Goal: Task Accomplishment & Management: Manage account settings

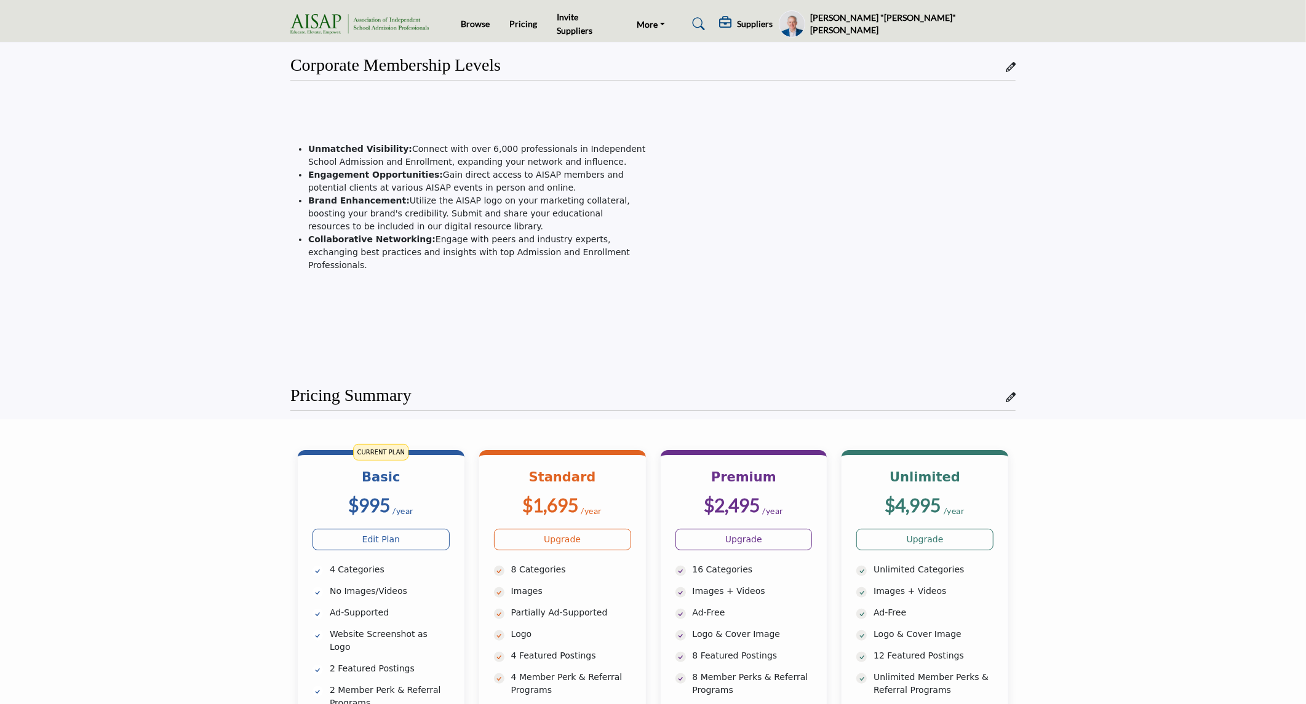
drag, startPoint x: 1002, startPoint y: 25, endPoint x: 993, endPoint y: 63, distance: 39.7
click at [1002, 25] on h5 "[PERSON_NAME] "[PERSON_NAME]" [PERSON_NAME]" at bounding box center [912, 24] width 205 height 24
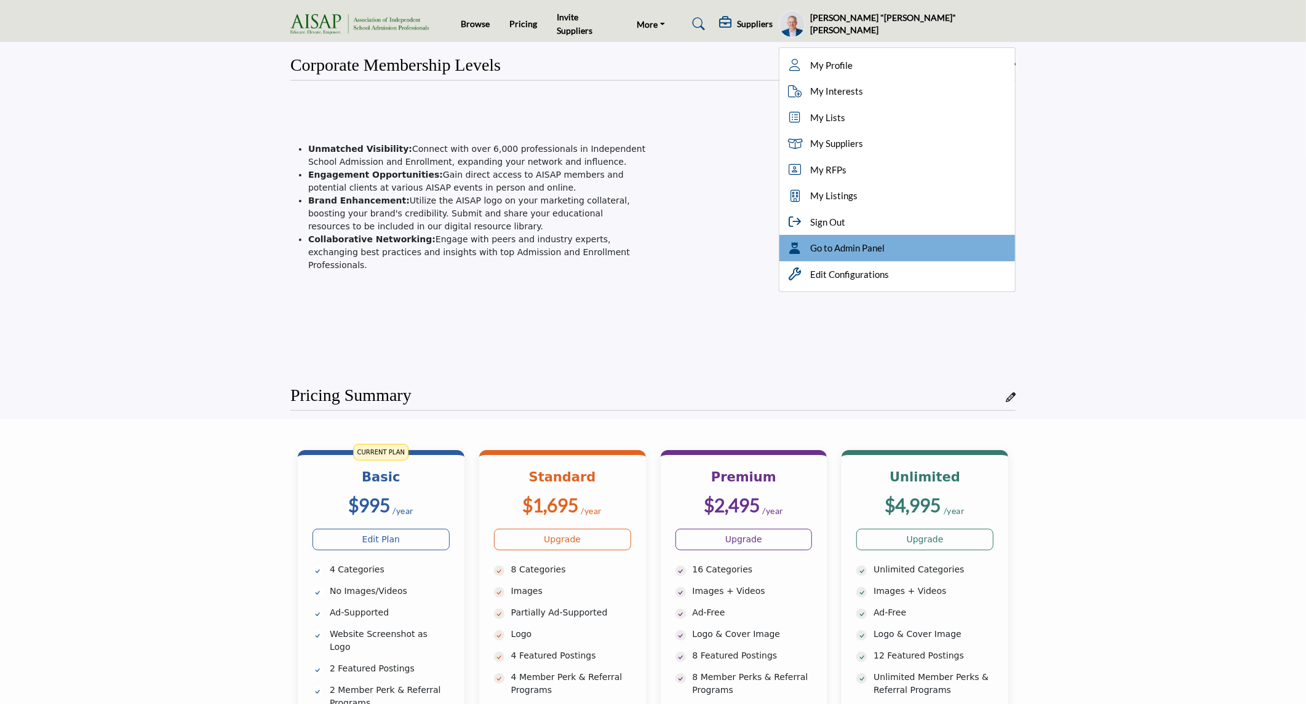
click at [885, 244] on span "Go to Admin Panel" at bounding box center [847, 248] width 74 height 14
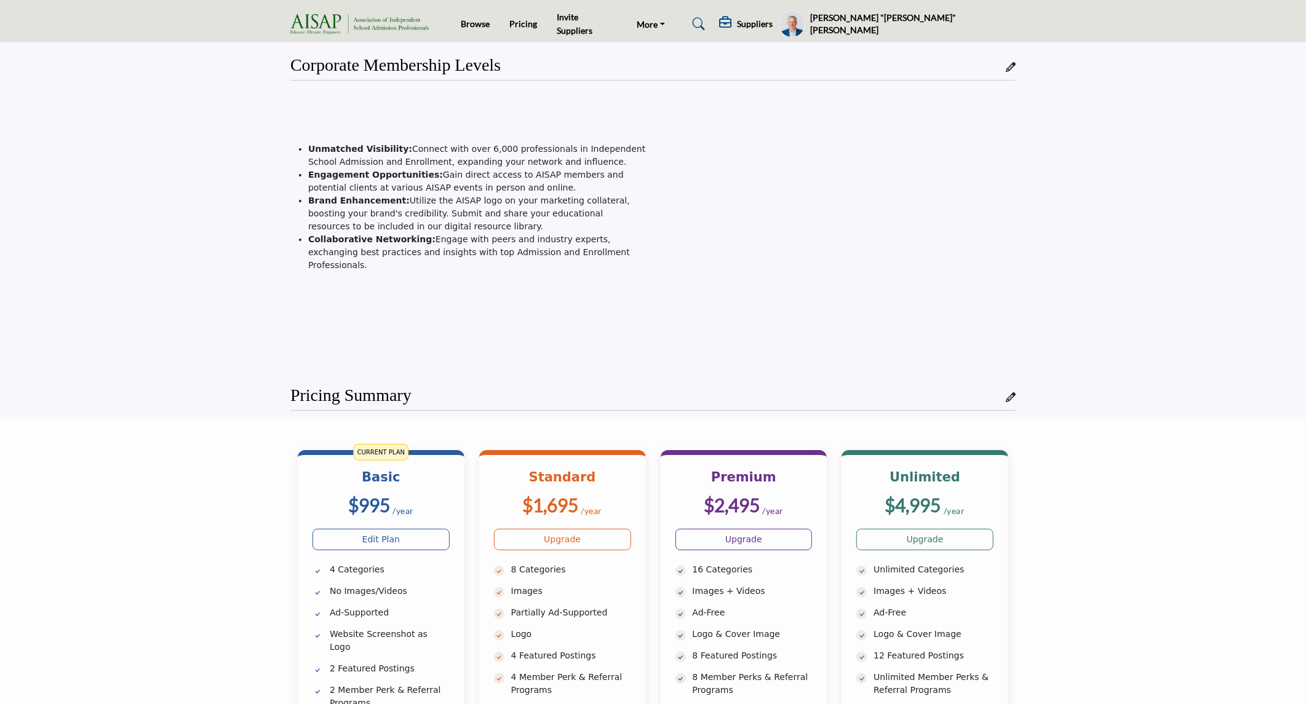
click at [951, 20] on h5 "[PERSON_NAME] "[PERSON_NAME]" [PERSON_NAME]" at bounding box center [912, 24] width 205 height 24
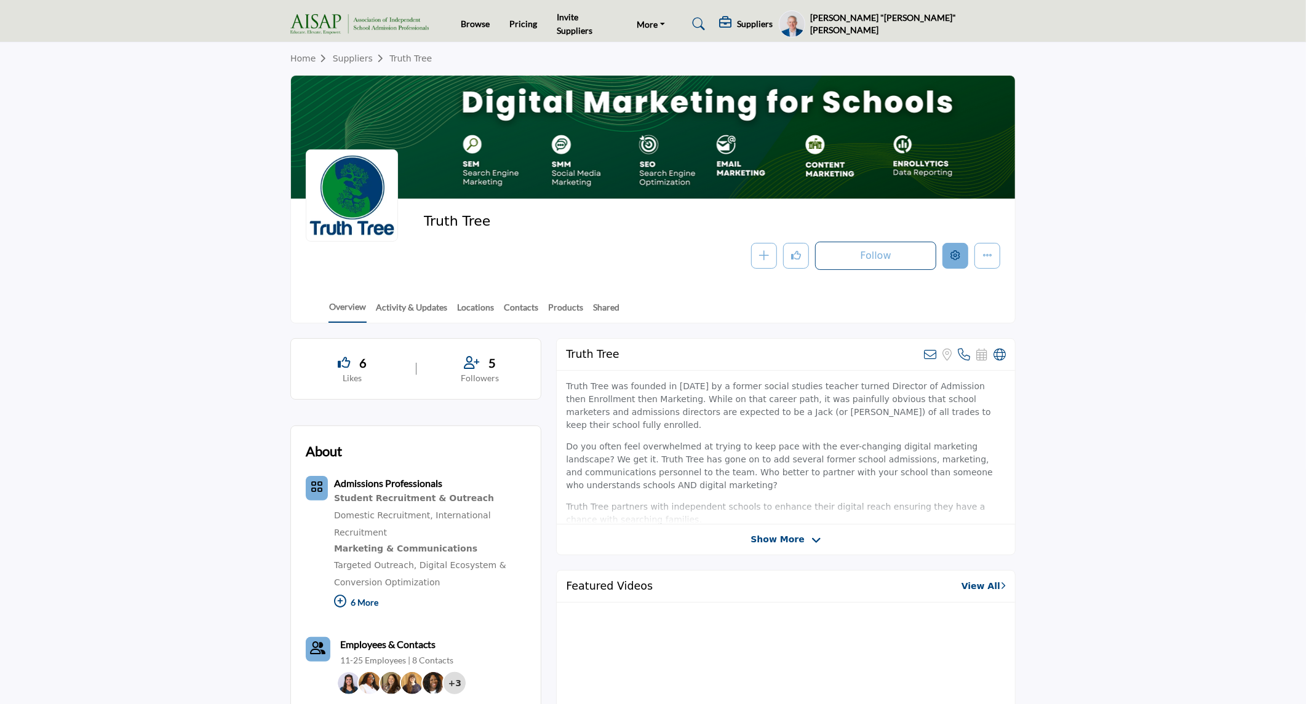
click at [952, 260] on icon "Edit company" at bounding box center [956, 255] width 10 height 10
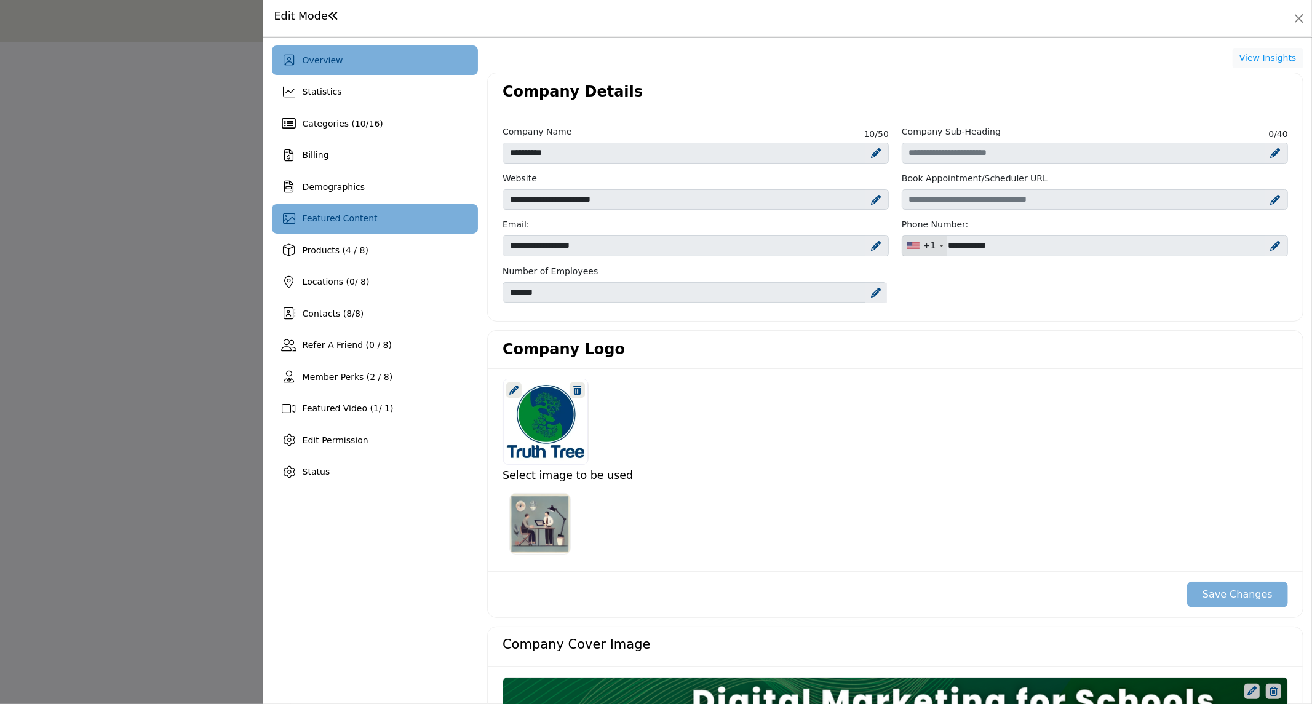
click at [372, 218] on div "Featured Content" at bounding box center [375, 219] width 206 height 30
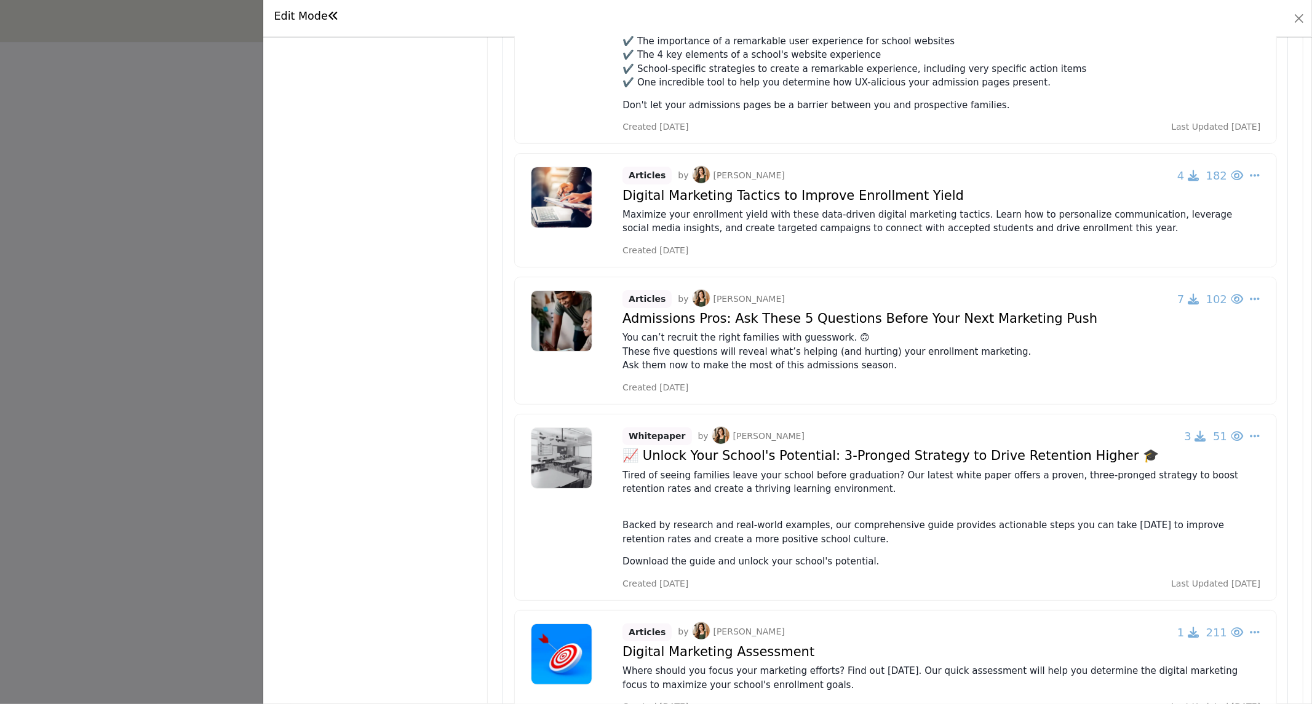
scroll to position [660, 0]
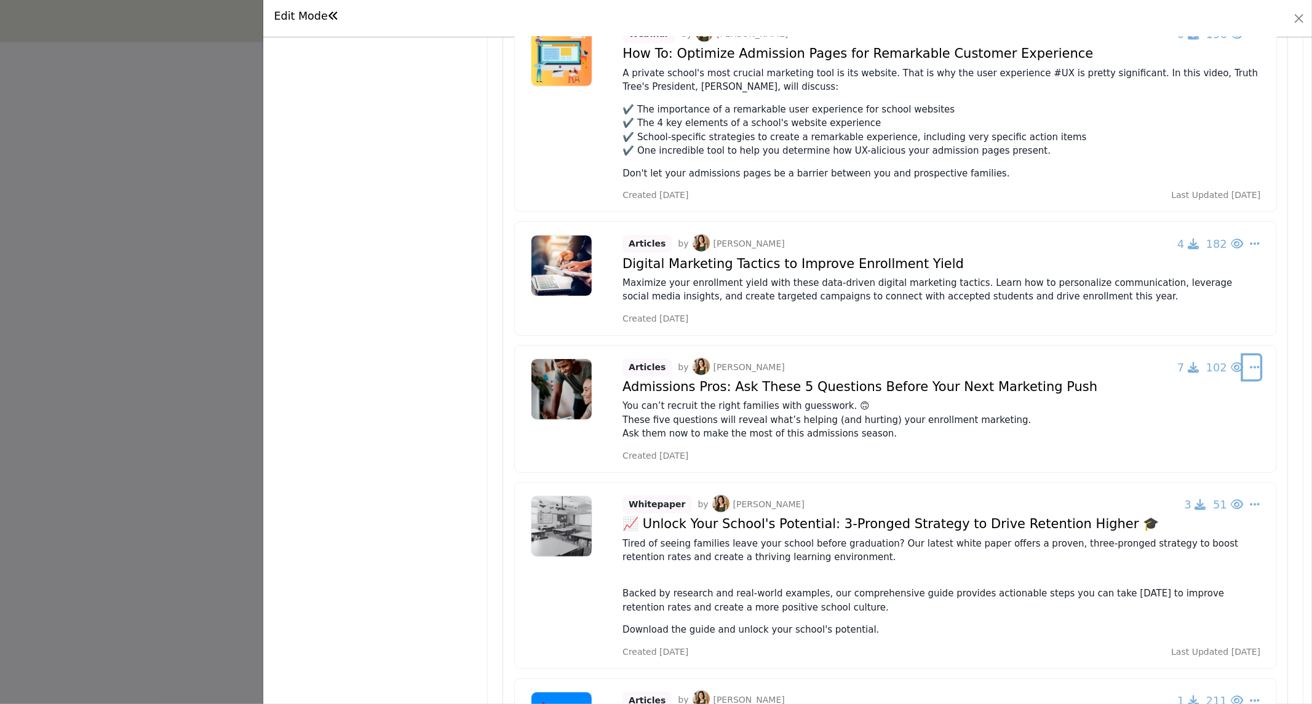
click at [1251, 370] on icon "Select Dropdown Options" at bounding box center [1255, 367] width 10 height 11
click at [1299, 306] on div "Overview Statistics Categories ( 10 / 16 ) Billing Demographics 0" at bounding box center [787, 371] width 1049 height 668
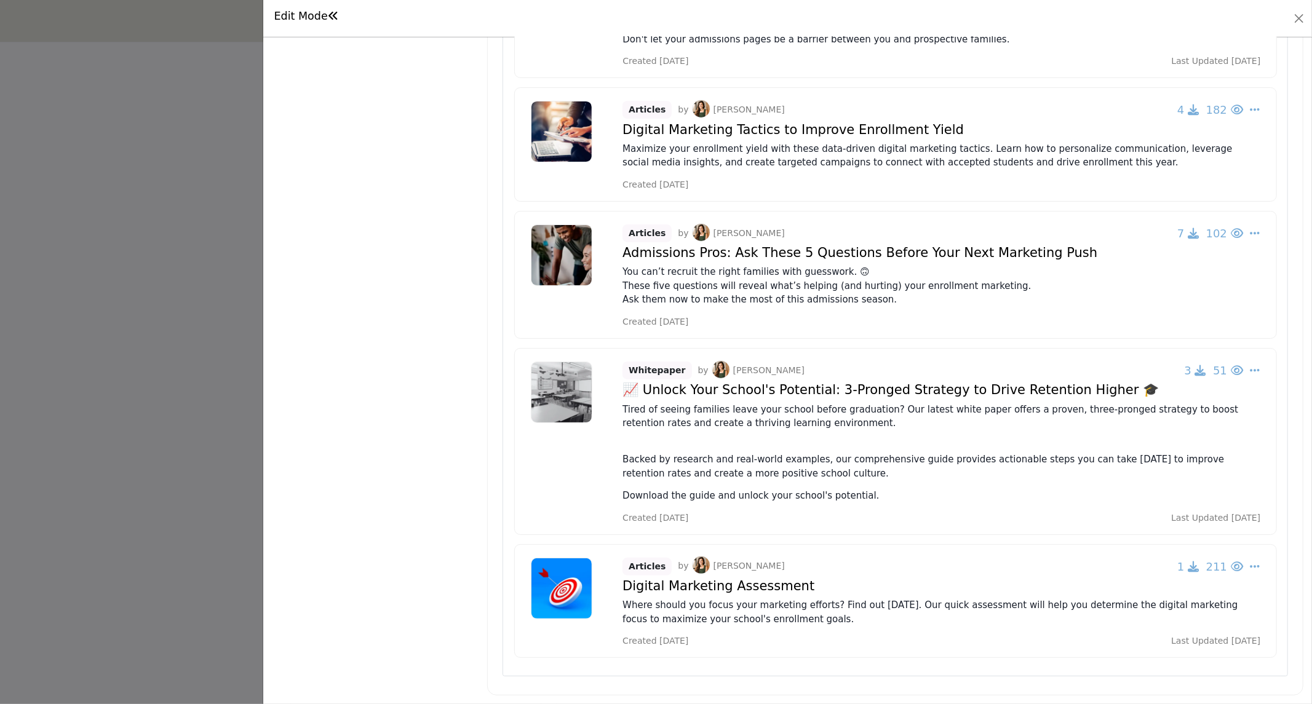
scroll to position [728, 0]
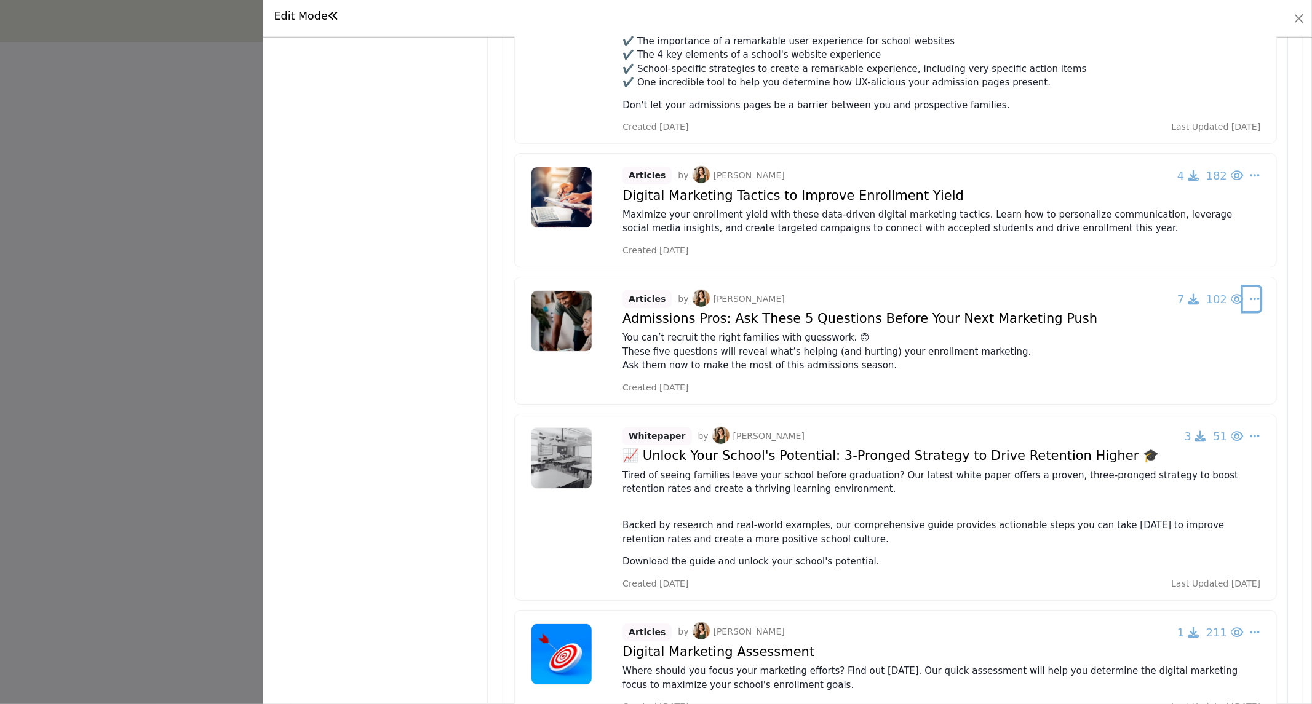
click at [1253, 298] on icon "Select Dropdown Options" at bounding box center [1255, 298] width 10 height 11
click at [1197, 421] on link "Edit" at bounding box center [1166, 418] width 146 height 22
click at [1250, 301] on icon "Select Dropdown Options" at bounding box center [1255, 298] width 10 height 11
click at [1134, 419] on link "Edit" at bounding box center [1166, 418] width 146 height 22
drag, startPoint x: 1259, startPoint y: 300, endPoint x: 1251, endPoint y: 300, distance: 8.0
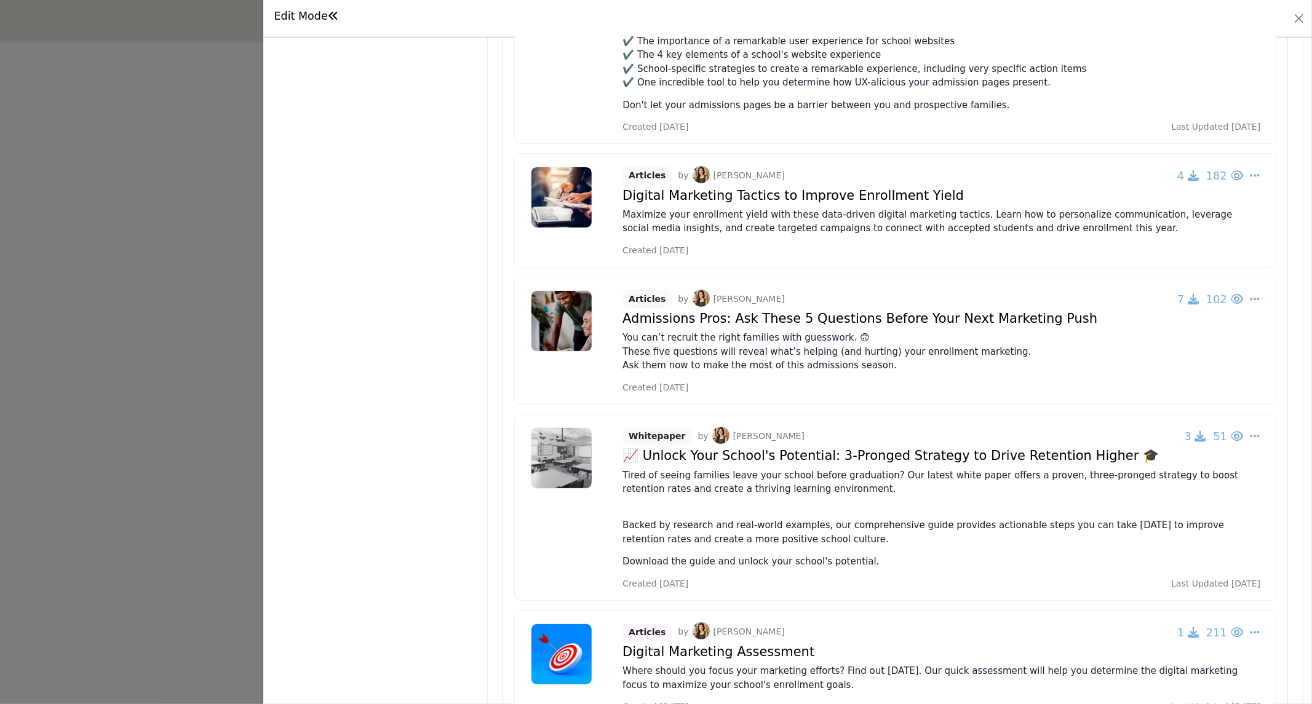
click at [1256, 300] on div "Articles by Missy Speyrer 7 102 Change Owner Re-Publish Force to Current Period" at bounding box center [895, 341] width 763 height 128
click at [1250, 301] on icon "Select Dropdown Options" at bounding box center [1255, 298] width 10 height 11
drag, startPoint x: 337, startPoint y: 231, endPoint x: 447, endPoint y: 256, distance: 113.4
click at [337, 231] on div "Overview Statistics Categories ( 10 / 16 ) Billing Demographics 0" at bounding box center [375, 40] width 206 height 1444
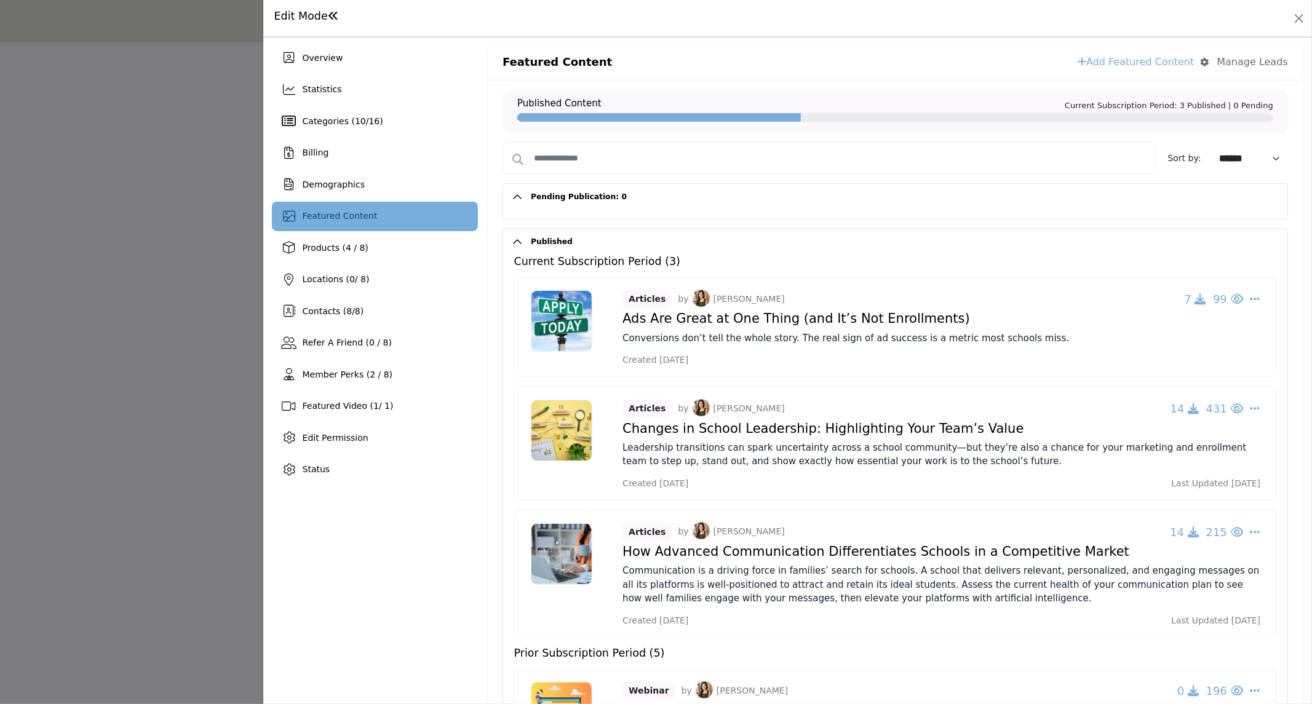
scroll to position [0, 0]
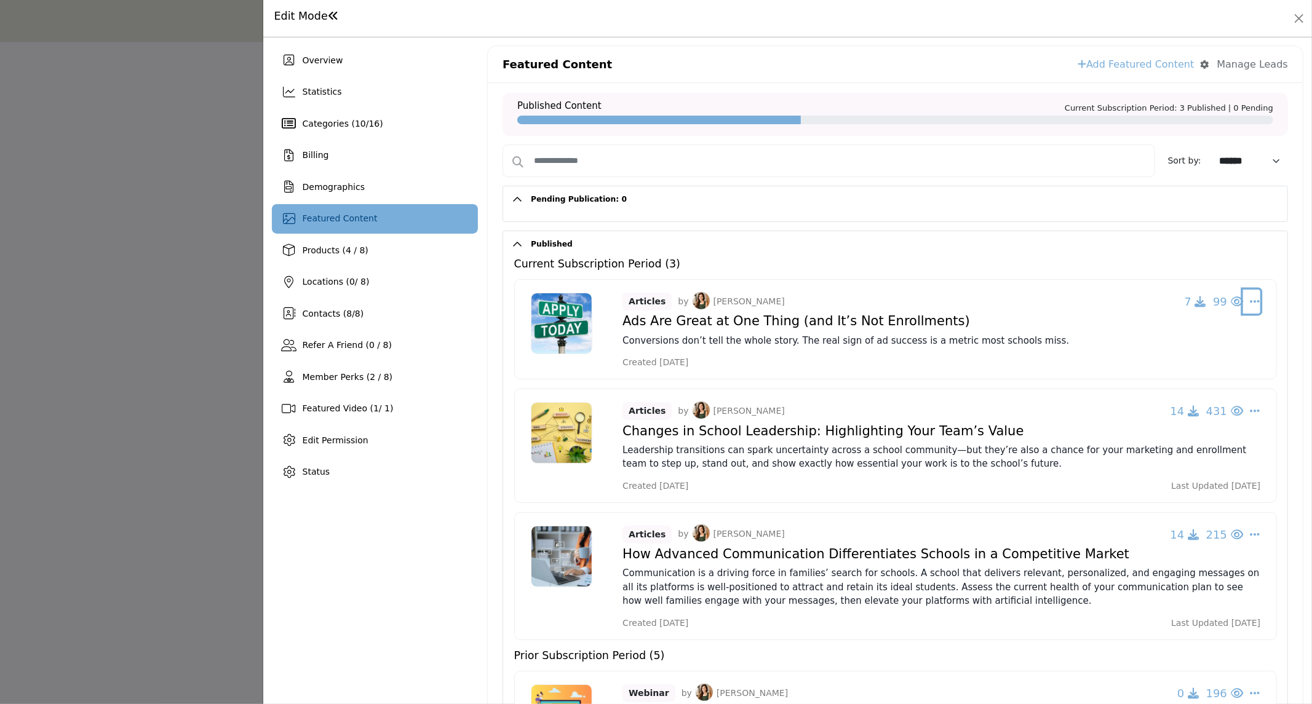
click at [1250, 303] on icon "Select Dropdown Options" at bounding box center [1255, 301] width 10 height 11
click at [1126, 422] on link "Edit" at bounding box center [1167, 421] width 150 height 22
